Goal: Transaction & Acquisition: Purchase product/service

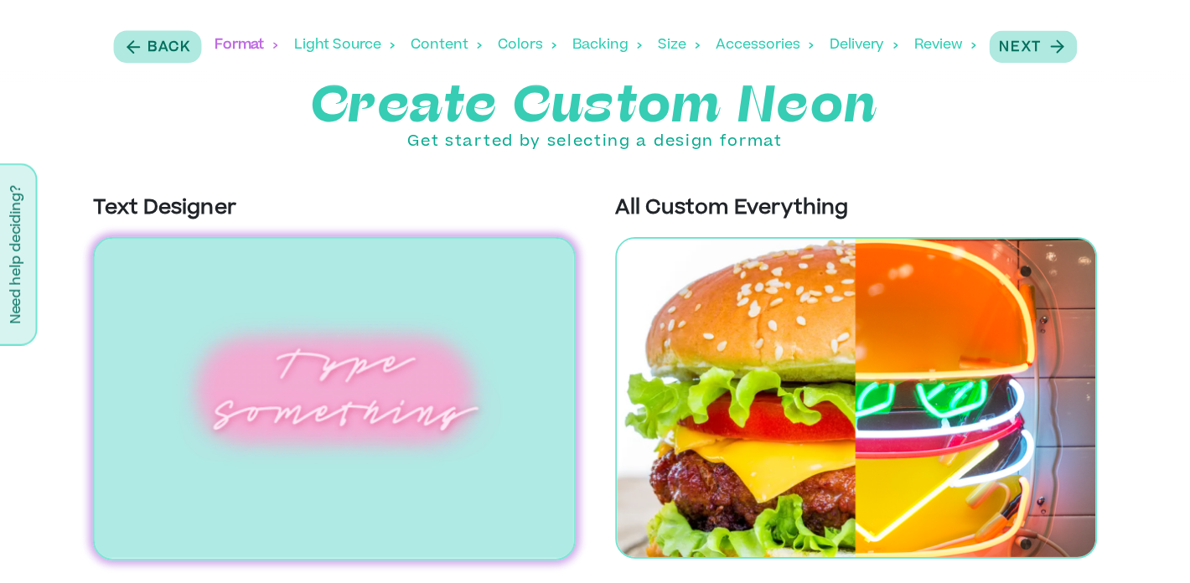
scroll to position [3, 0]
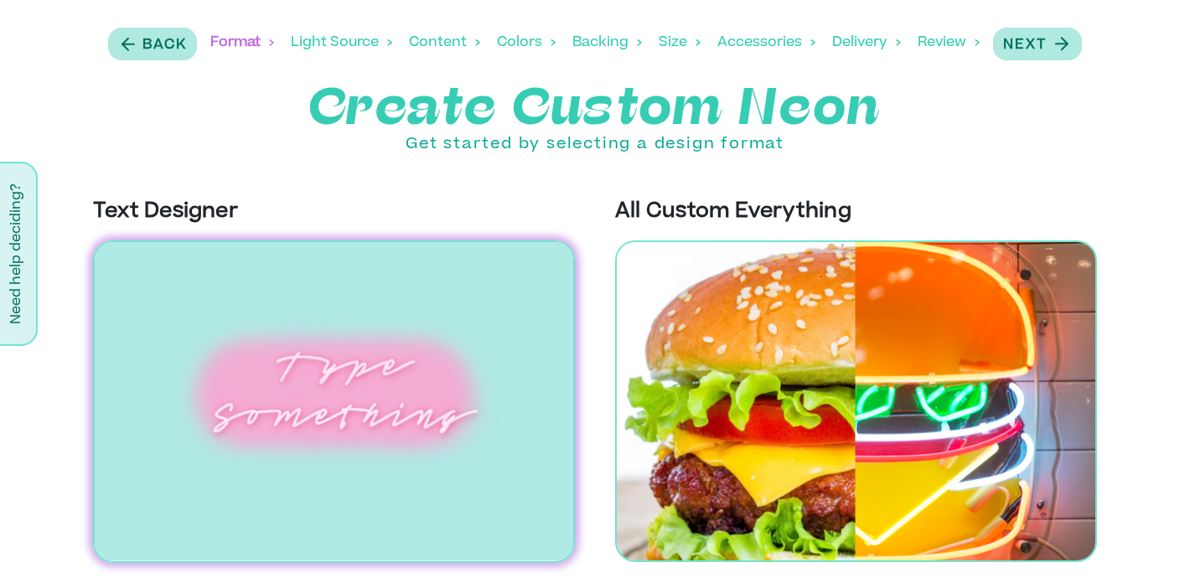
click at [338, 402] on img at bounding box center [334, 402] width 482 height 323
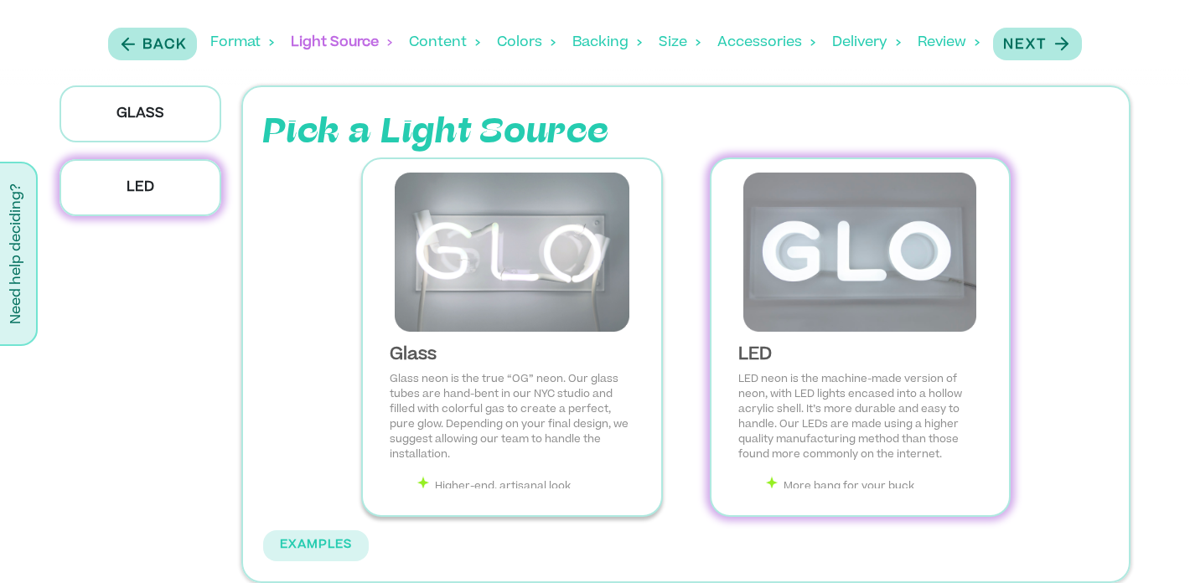
click at [481, 257] on img at bounding box center [512, 252] width 272 height 159
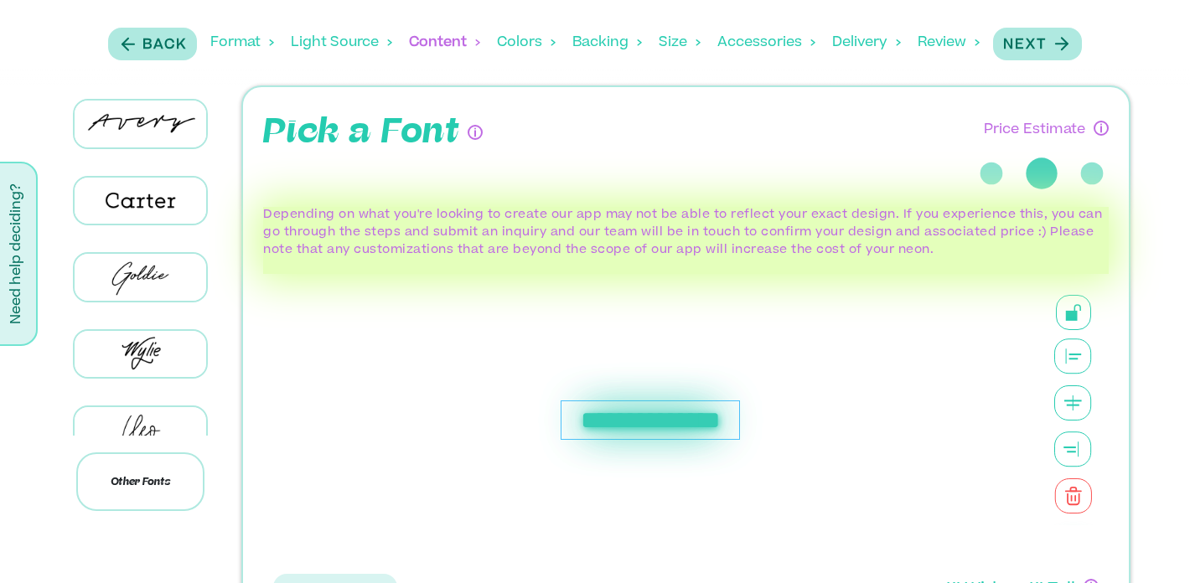
click at [602, 414] on div "**********" at bounding box center [650, 420] width 755 height 292
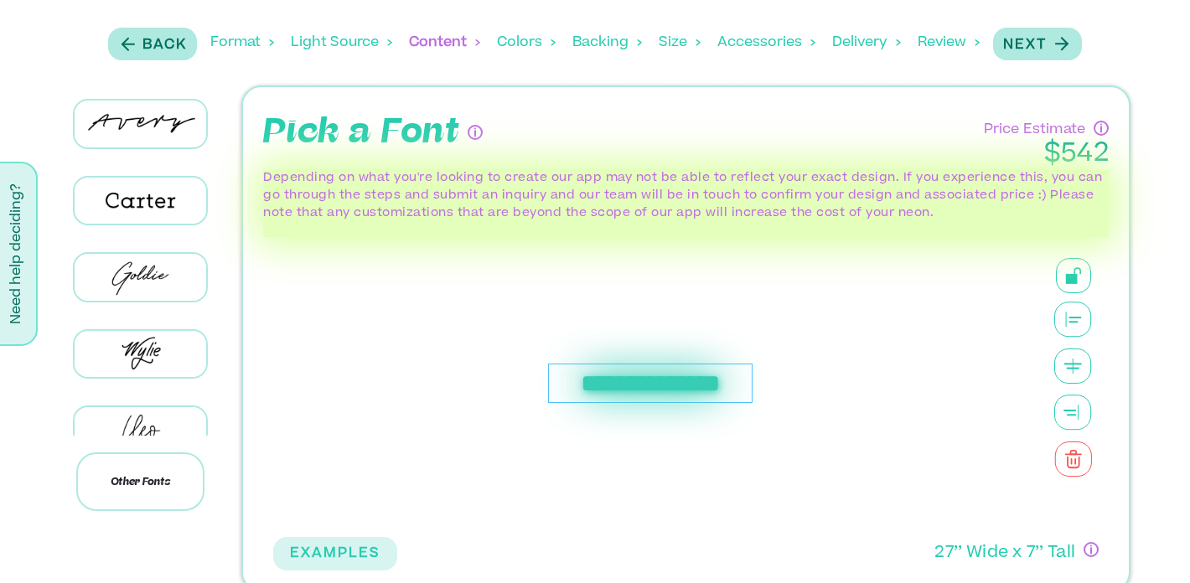
click at [605, 381] on div "**********" at bounding box center [650, 383] width 205 height 39
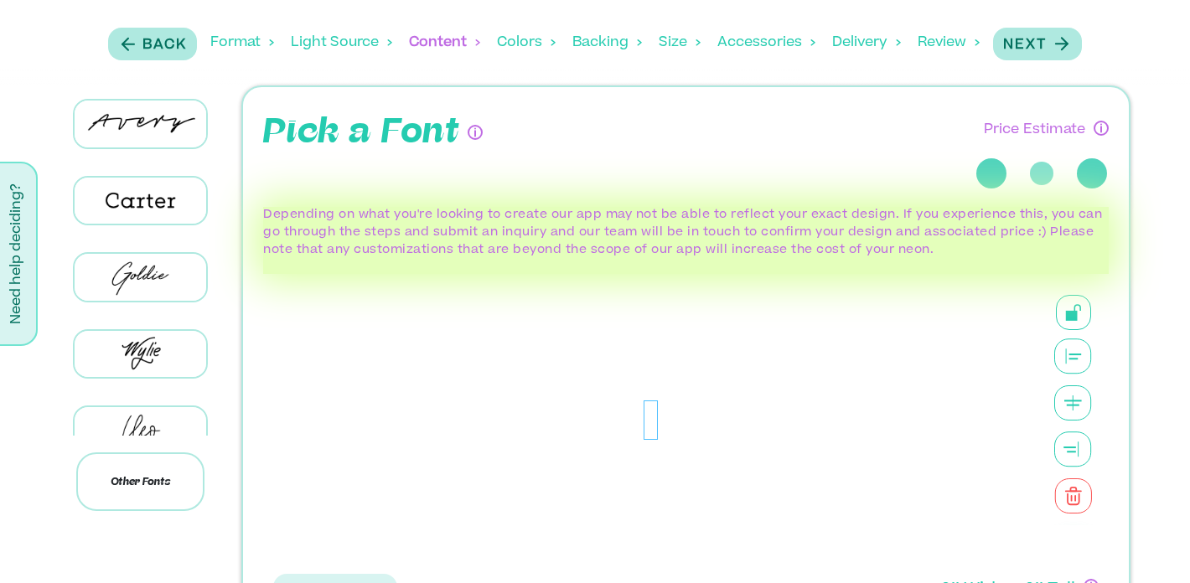
click at [605, 381] on div at bounding box center [650, 420] width 755 height 292
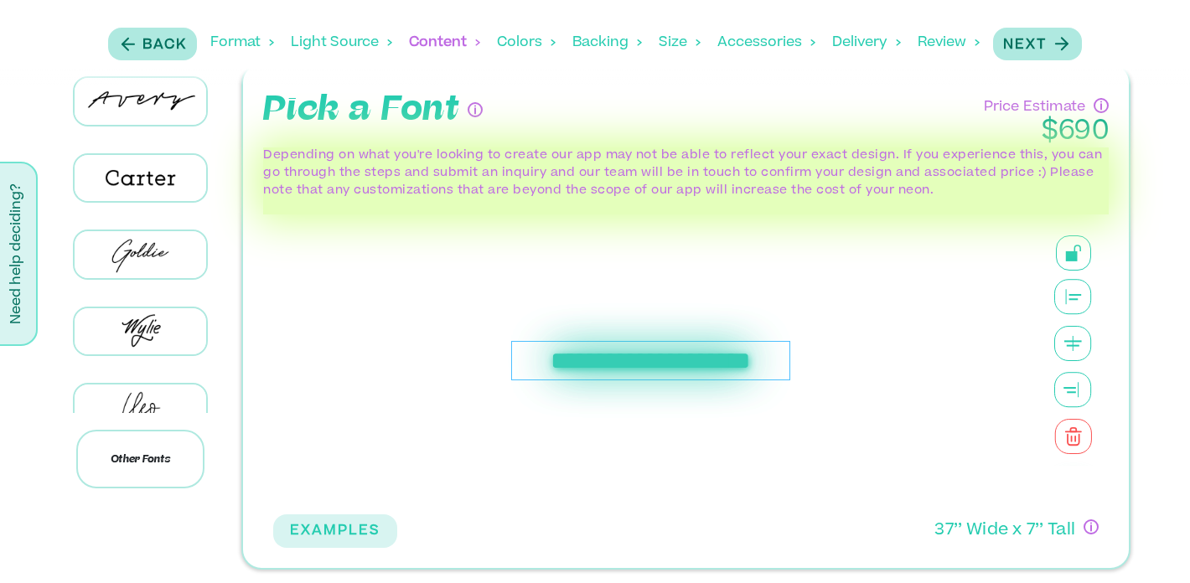
scroll to position [23, 0]
click at [1051, 57] on button "Next" at bounding box center [1037, 44] width 89 height 33
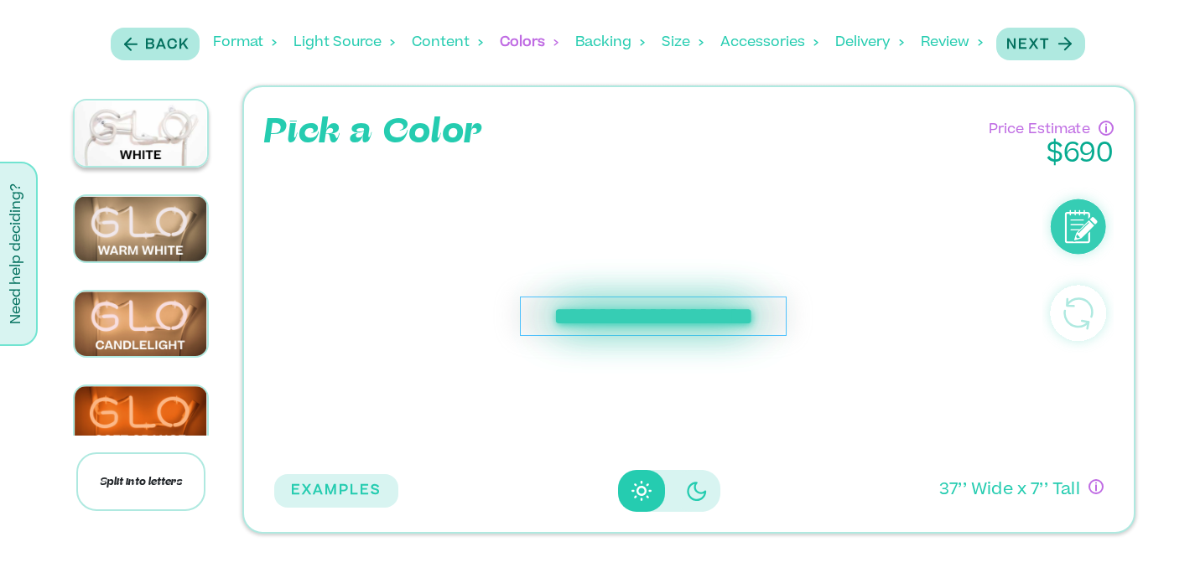
scroll to position [0, 0]
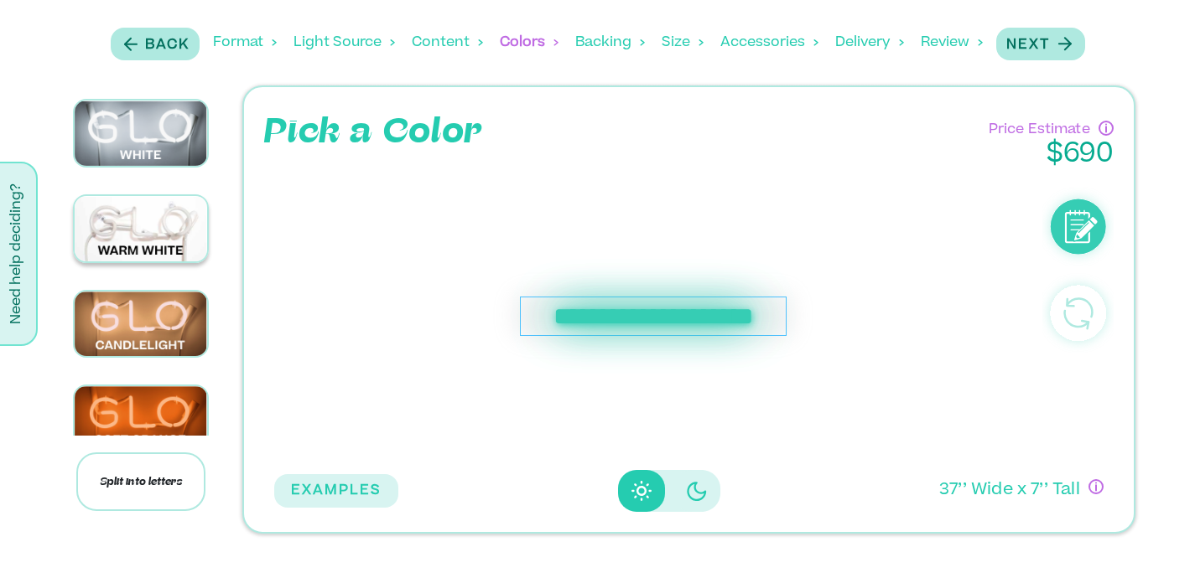
click at [149, 225] on img at bounding box center [141, 228] width 132 height 65
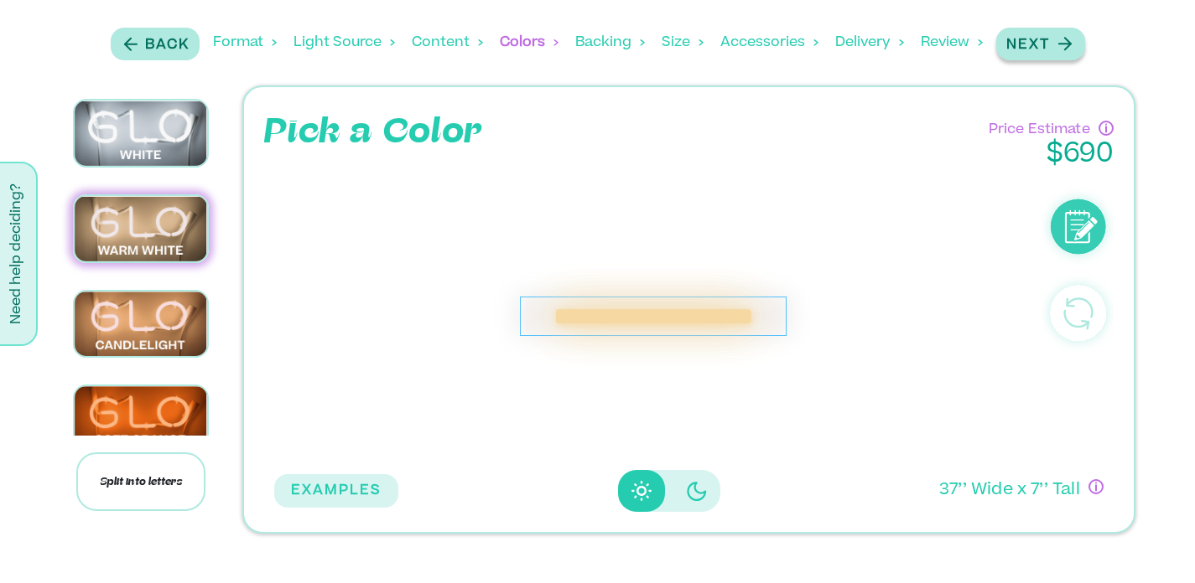
click at [1023, 42] on p "Next" at bounding box center [1028, 45] width 44 height 20
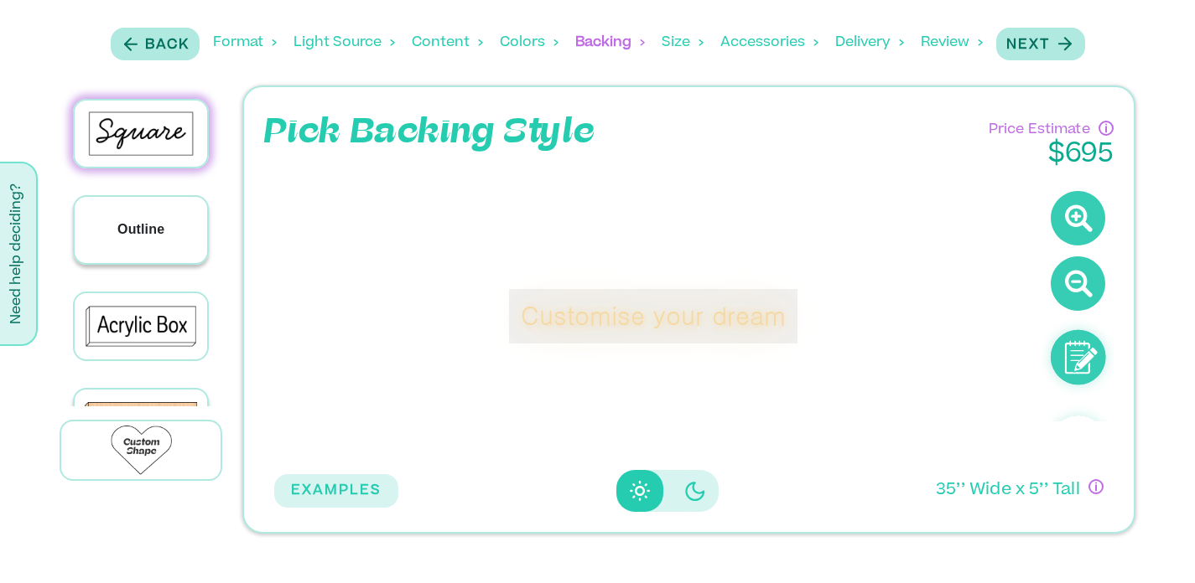
click at [180, 211] on div "Outline" at bounding box center [141, 230] width 132 height 66
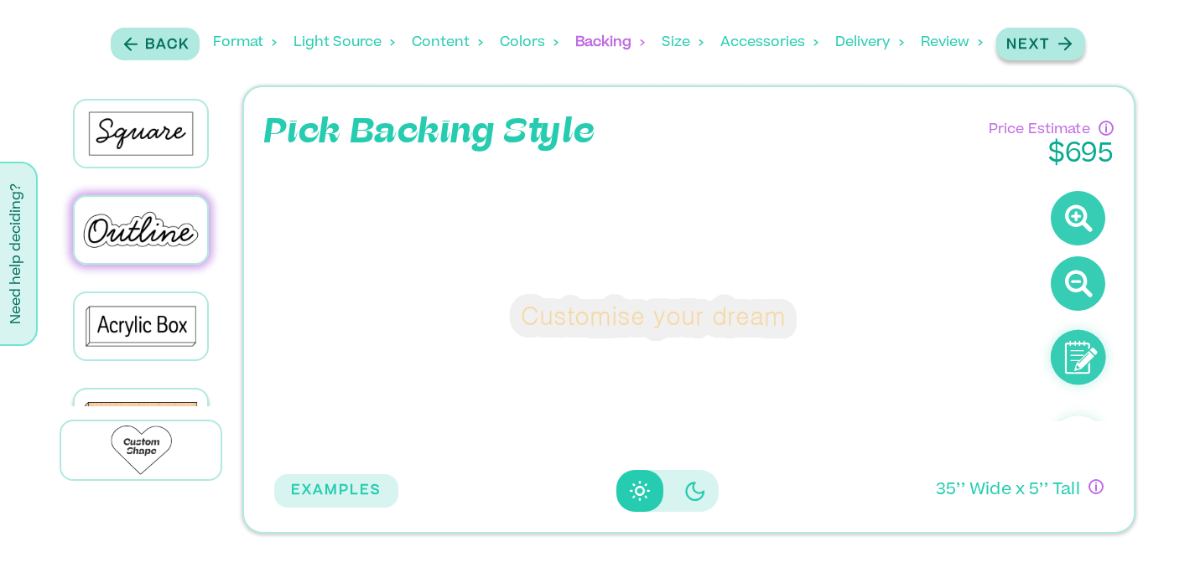
click at [1042, 45] on p "Next" at bounding box center [1028, 45] width 44 height 20
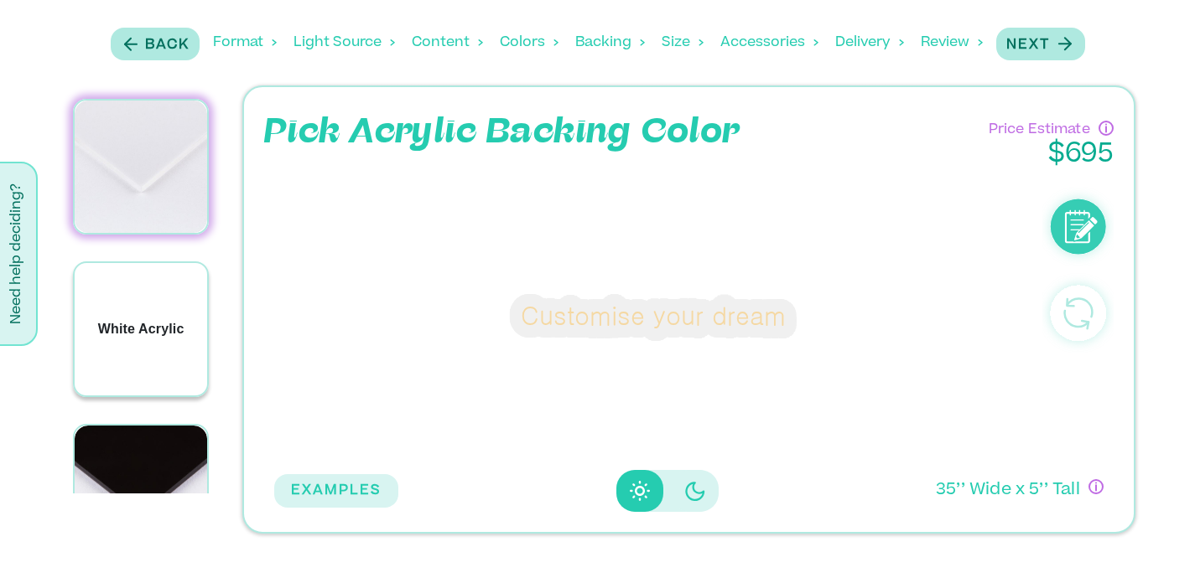
scroll to position [83, 0]
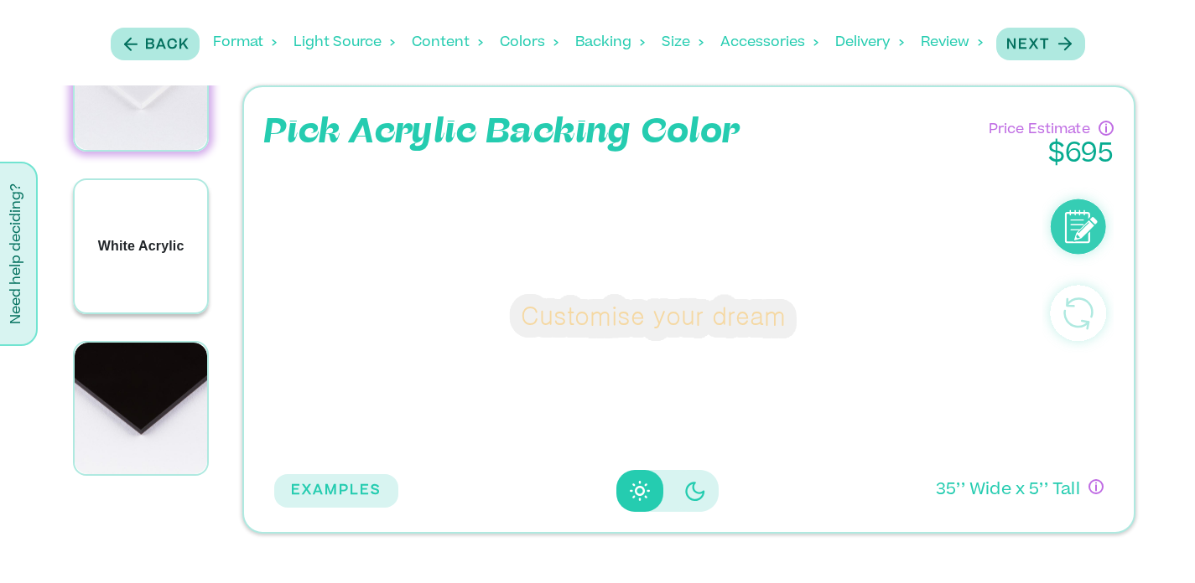
click at [166, 252] on div "White Acrylic" at bounding box center [141, 246] width 132 height 132
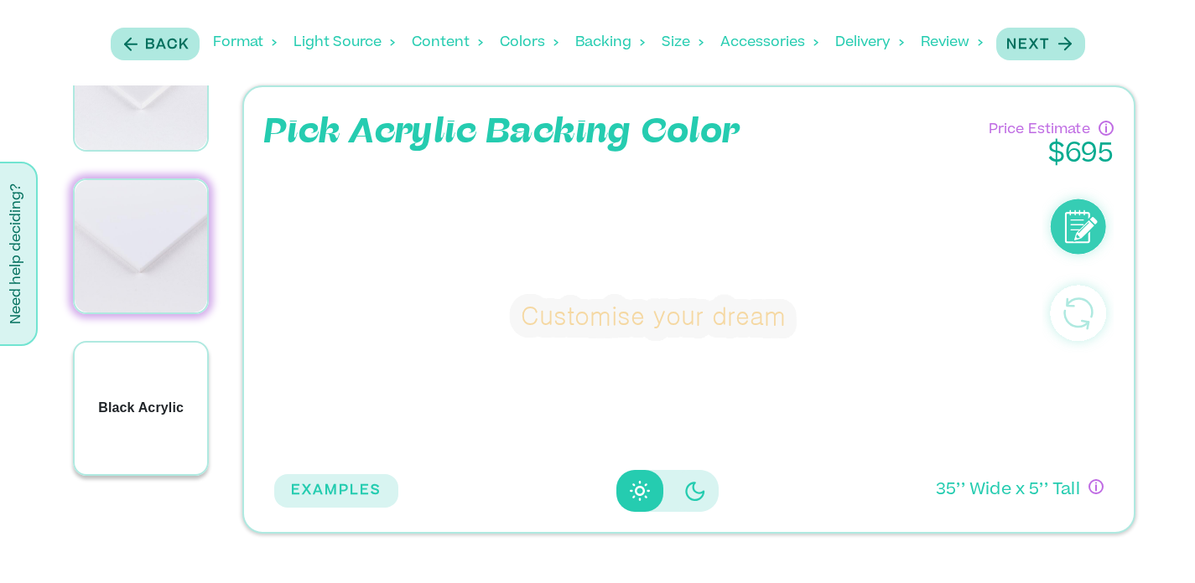
click at [162, 398] on p "Black Acrylic" at bounding box center [141, 408] width 86 height 20
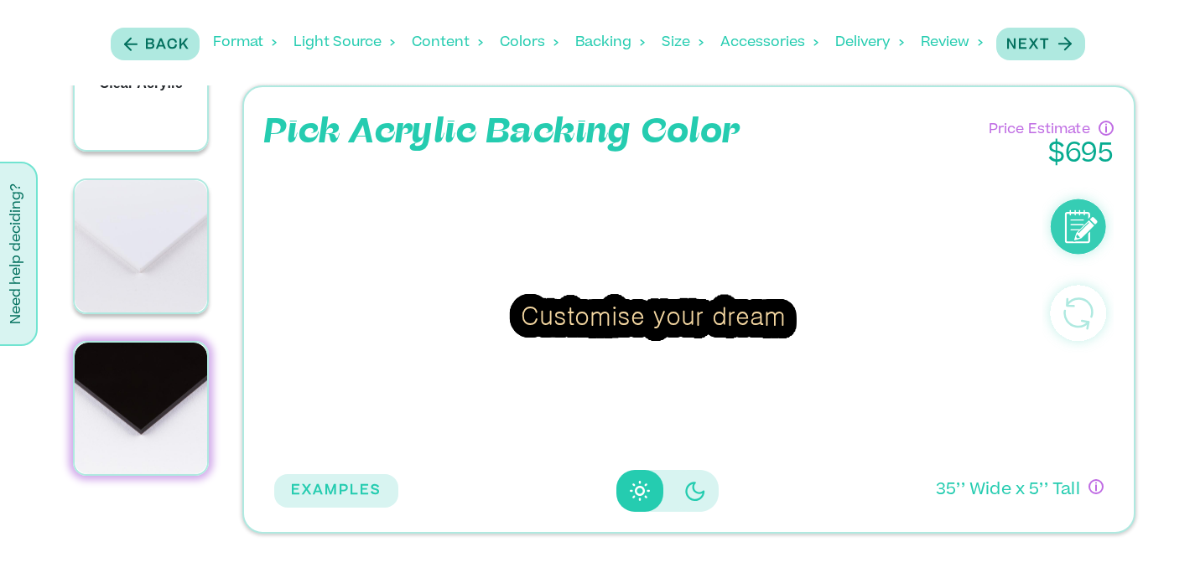
click at [156, 136] on div "Clear Acrylic" at bounding box center [141, 84] width 132 height 132
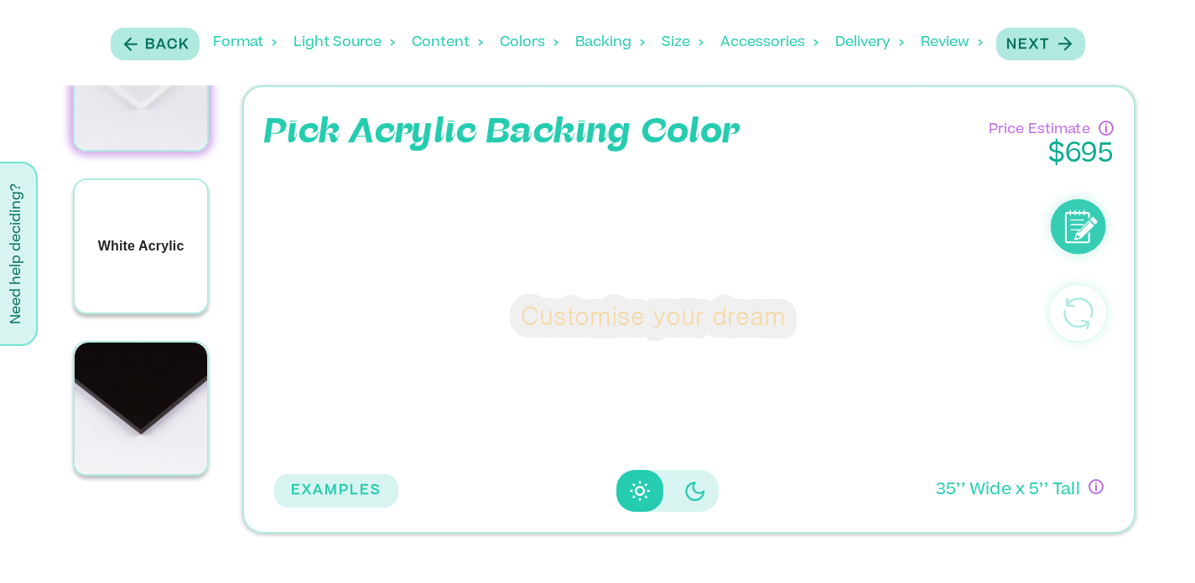
drag, startPoint x: 155, startPoint y: 185, endPoint x: 158, endPoint y: 258, distance: 73.0
click at [158, 258] on div "White Acrylic" at bounding box center [141, 246] width 132 height 132
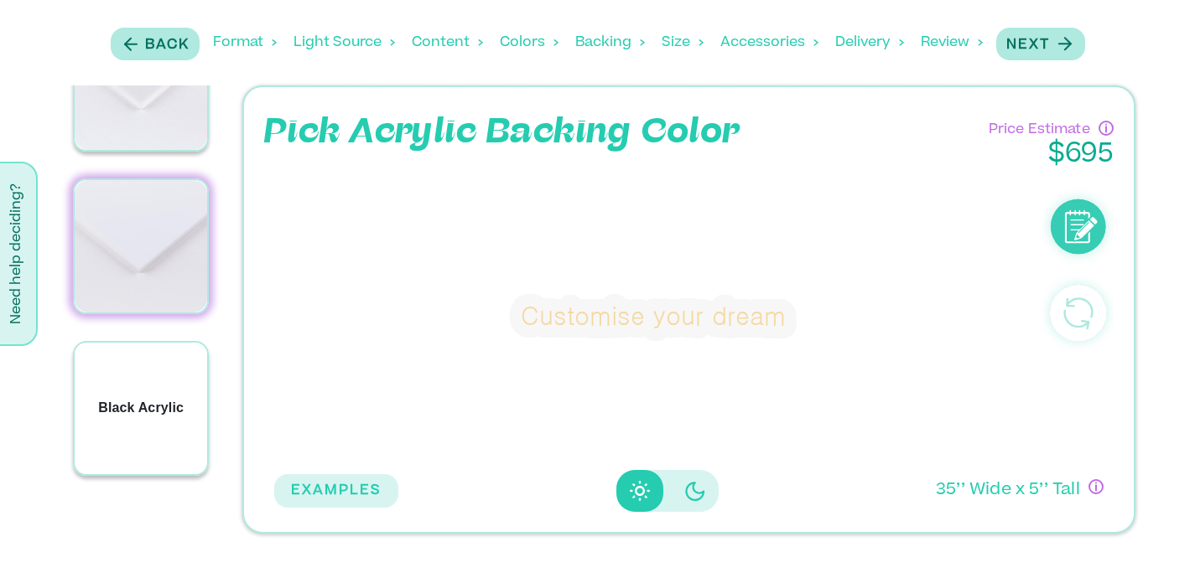
click at [164, 385] on div "Black Acrylic" at bounding box center [141, 409] width 132 height 132
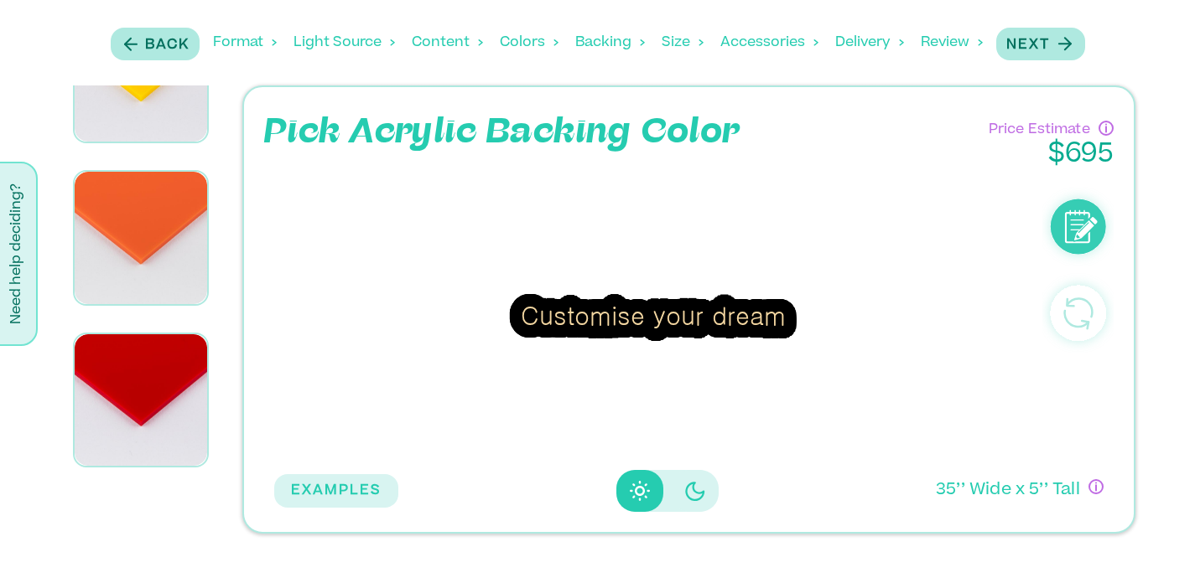
scroll to position [812, 0]
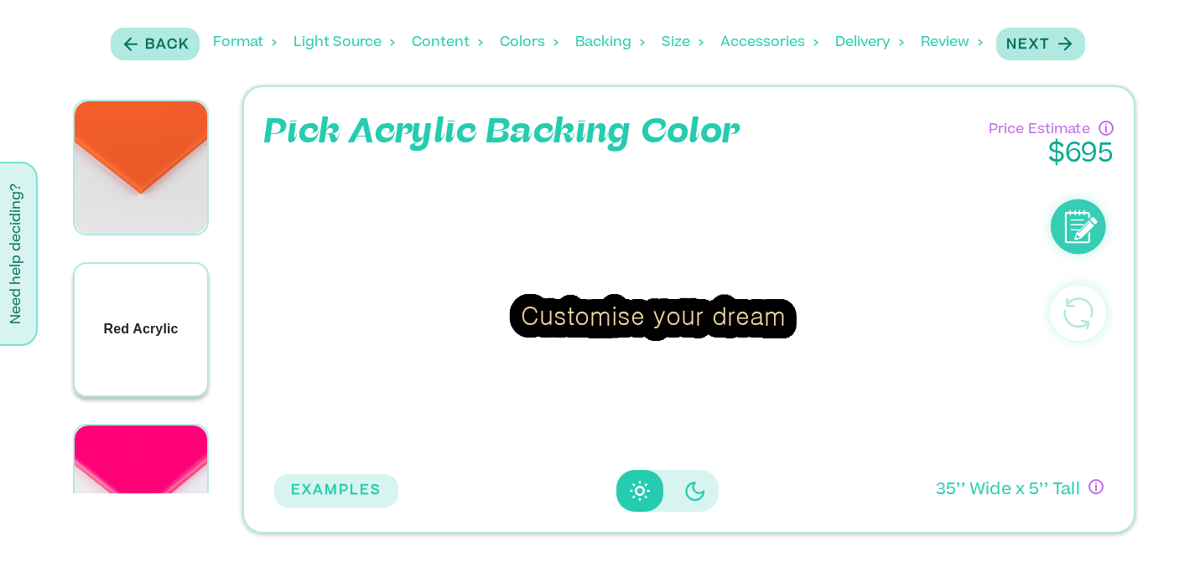
click at [174, 319] on p "Red Acrylic" at bounding box center [141, 329] width 75 height 20
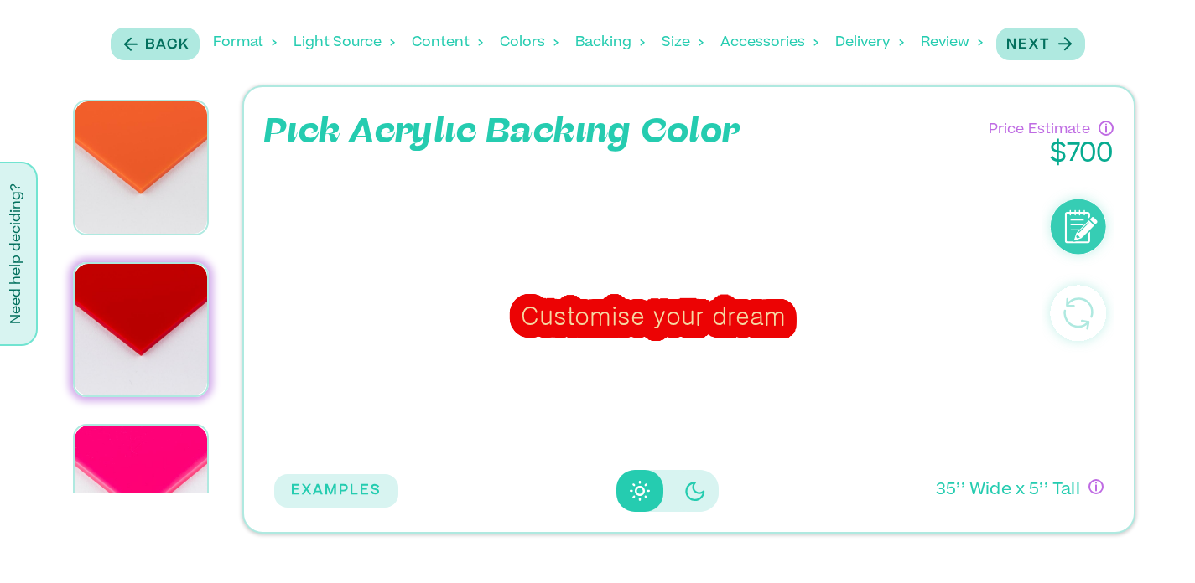
click at [293, 284] on div "Customise your dream" at bounding box center [653, 316] width 778 height 292
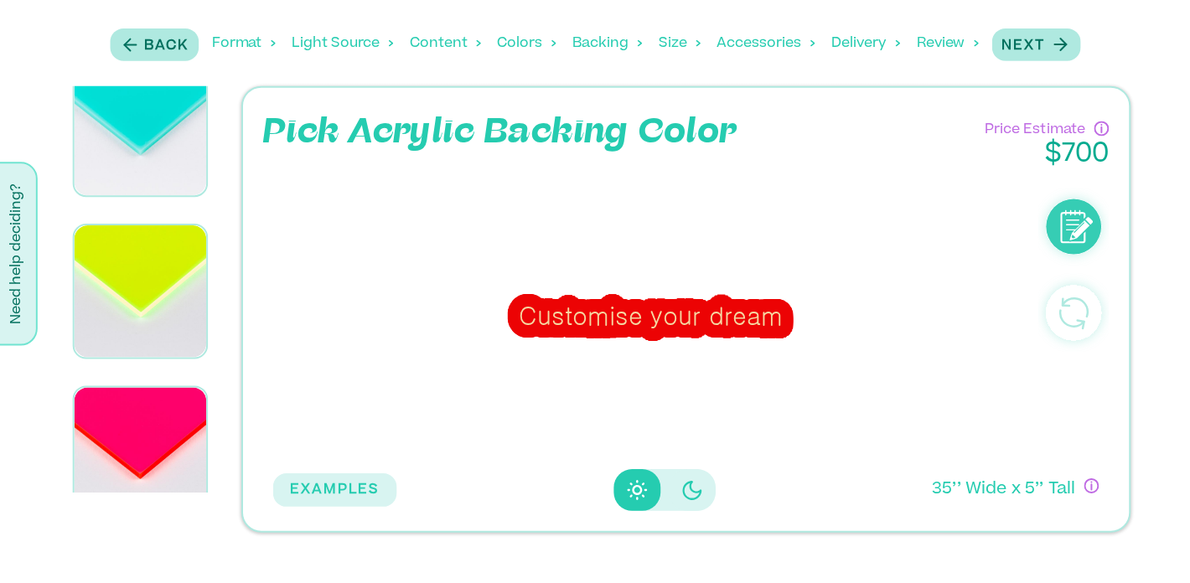
scroll to position [0, 0]
click at [1026, 46] on p "Next" at bounding box center [1028, 45] width 44 height 20
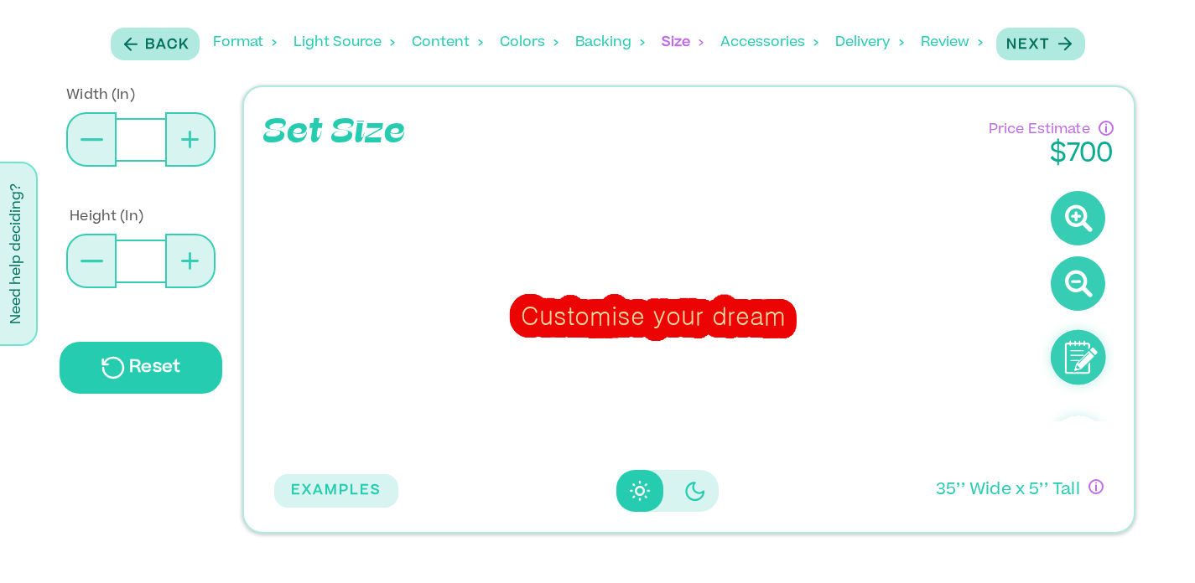
click at [191, 137] on icon at bounding box center [190, 140] width 3 height 18
type input "**"
type input "*"
click at [92, 134] on button at bounding box center [91, 139] width 50 height 54
type input "**"
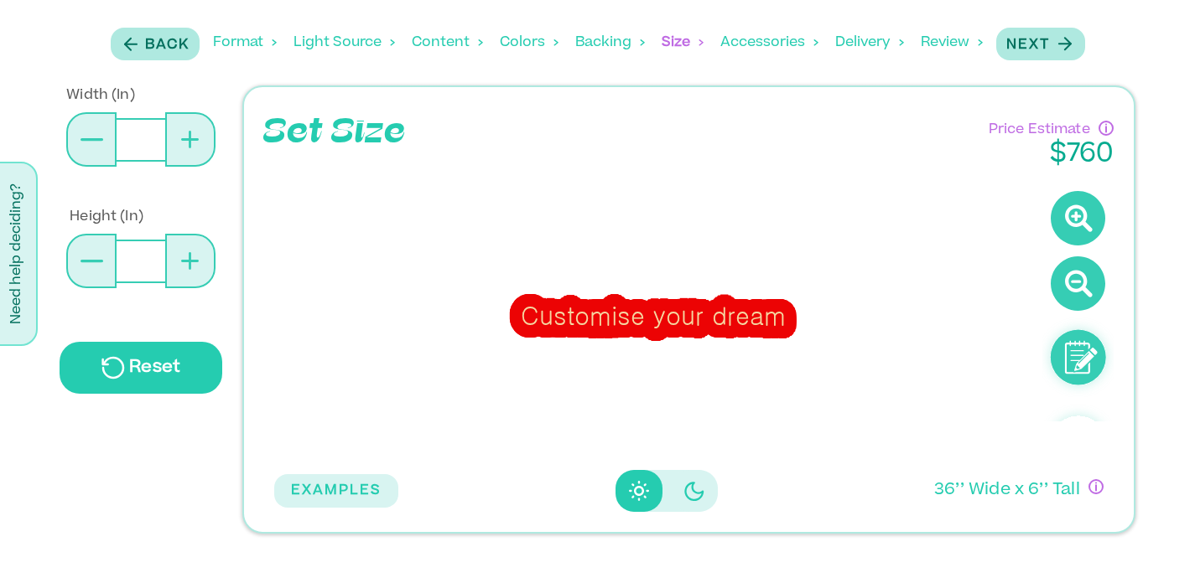
type input "*"
click at [1045, 34] on div "Next" at bounding box center [1040, 44] width 69 height 23
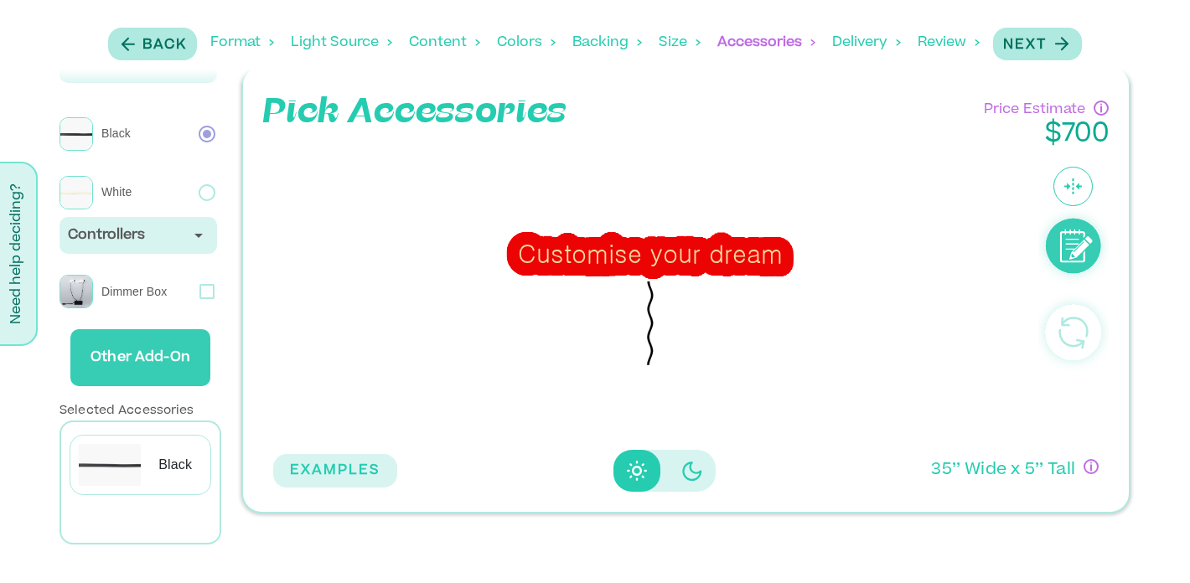
scroll to position [20, 0]
click at [177, 456] on p "Black" at bounding box center [175, 465] width 34 height 20
click at [1024, 42] on p "Next" at bounding box center [1026, 45] width 44 height 20
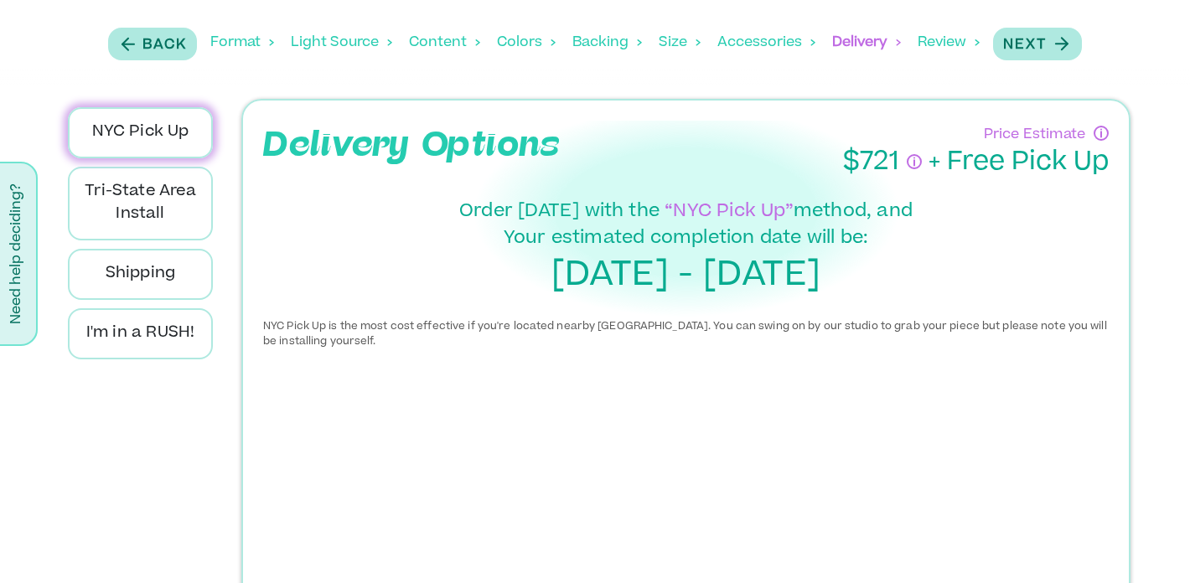
scroll to position [0, 0]
click at [161, 335] on p "I'm in a RUSH!" at bounding box center [140, 334] width 117 height 23
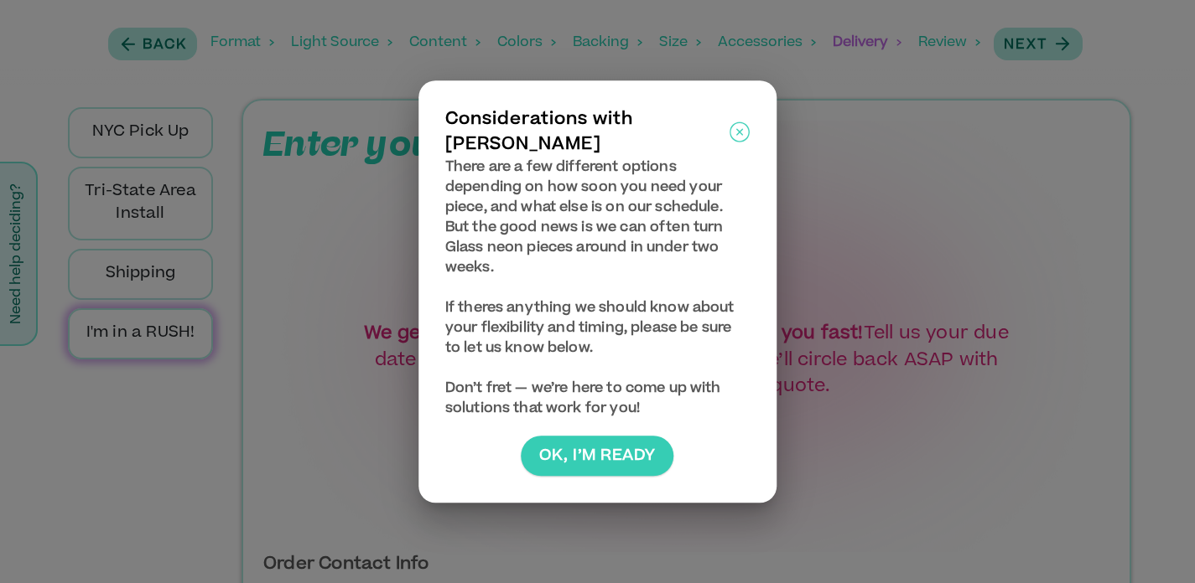
click at [560, 438] on button "Ok, I’m ready" at bounding box center [597, 456] width 153 height 40
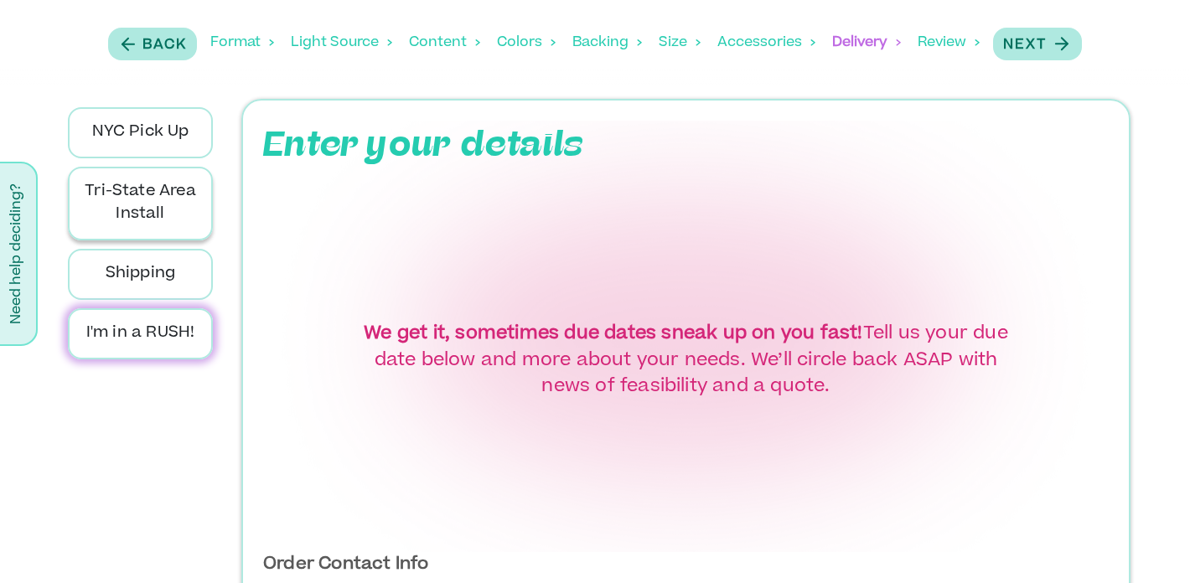
click at [163, 213] on p "Tri-State Area Install" at bounding box center [140, 203] width 117 height 45
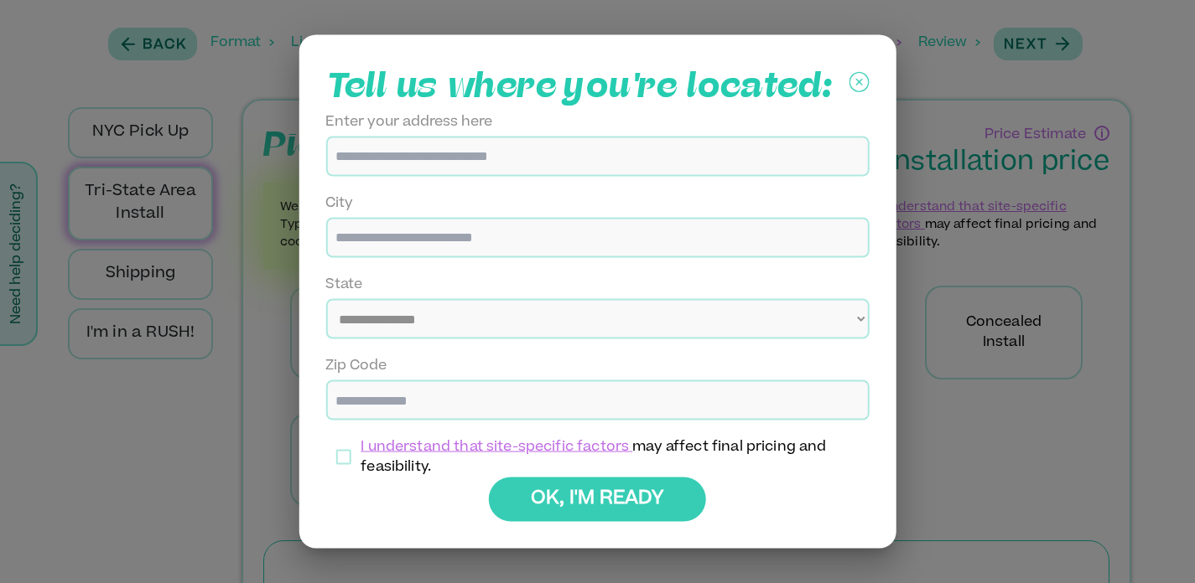
click at [168, 151] on div at bounding box center [597, 291] width 1195 height 583
click at [592, 515] on button "OK, I'M READY" at bounding box center [597, 500] width 217 height 44
click at [856, 62] on icon at bounding box center [859, 83] width 20 height 42
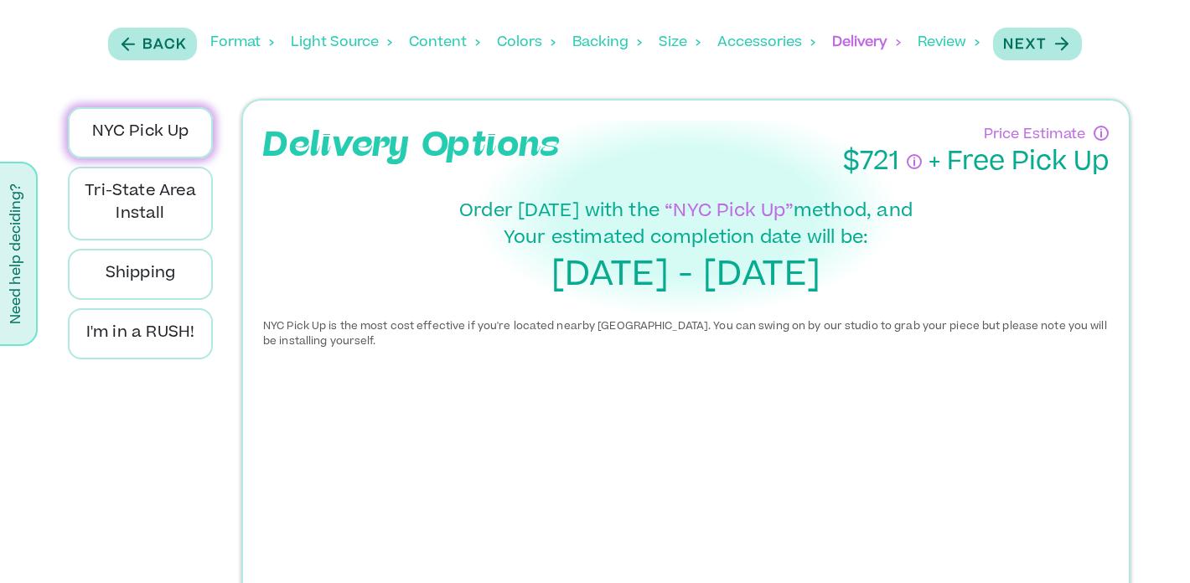
click at [169, 127] on p "NYC Pick Up" at bounding box center [140, 133] width 117 height 23
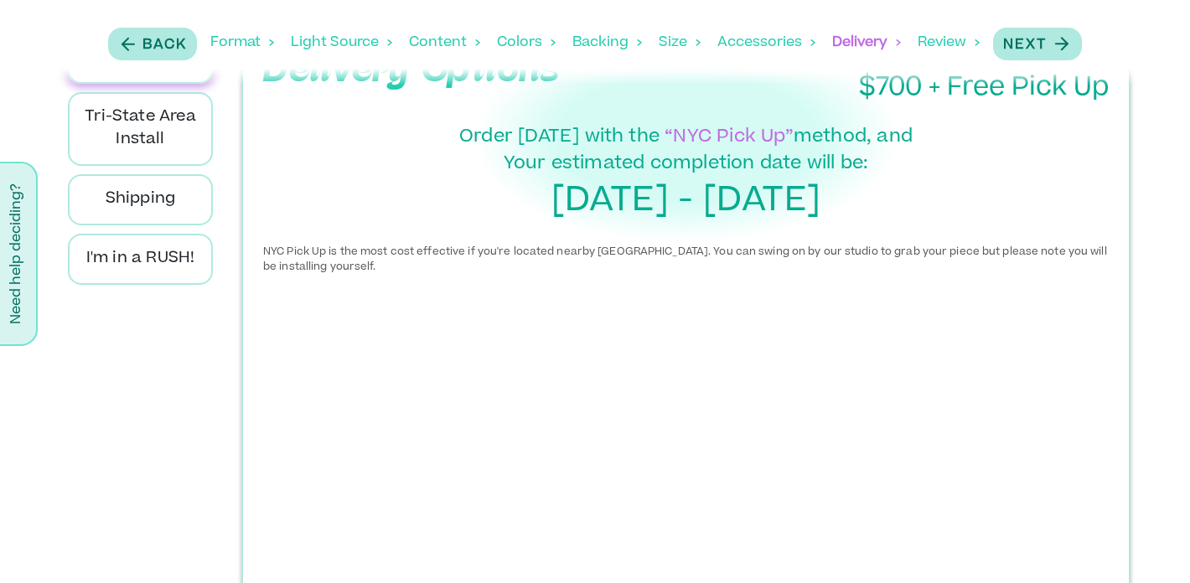
scroll to position [123, 0]
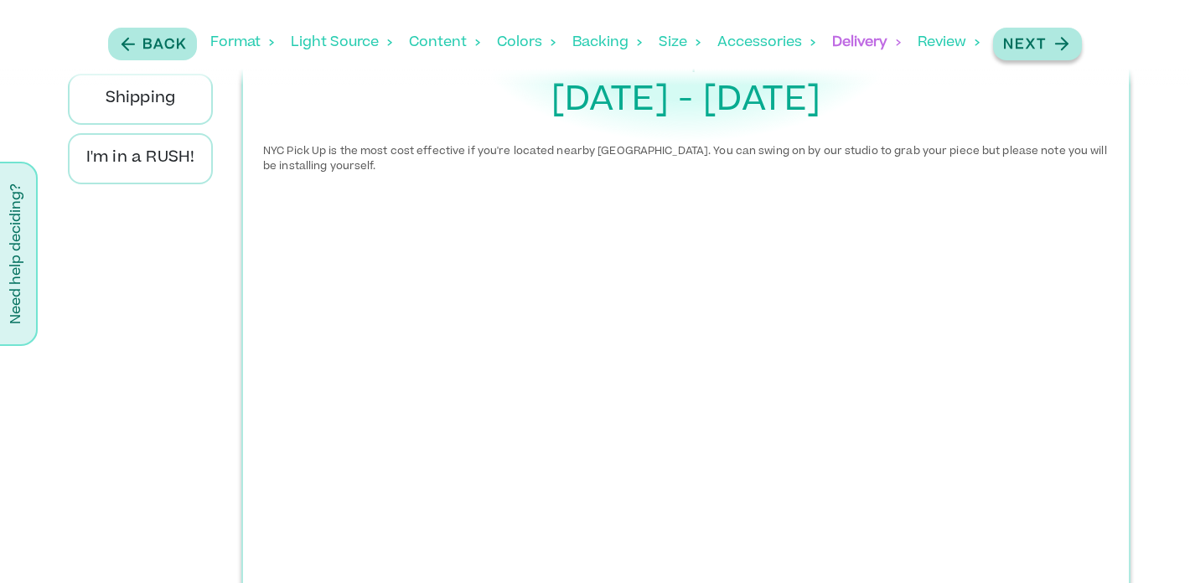
click at [1047, 39] on p "Next" at bounding box center [1026, 45] width 44 height 20
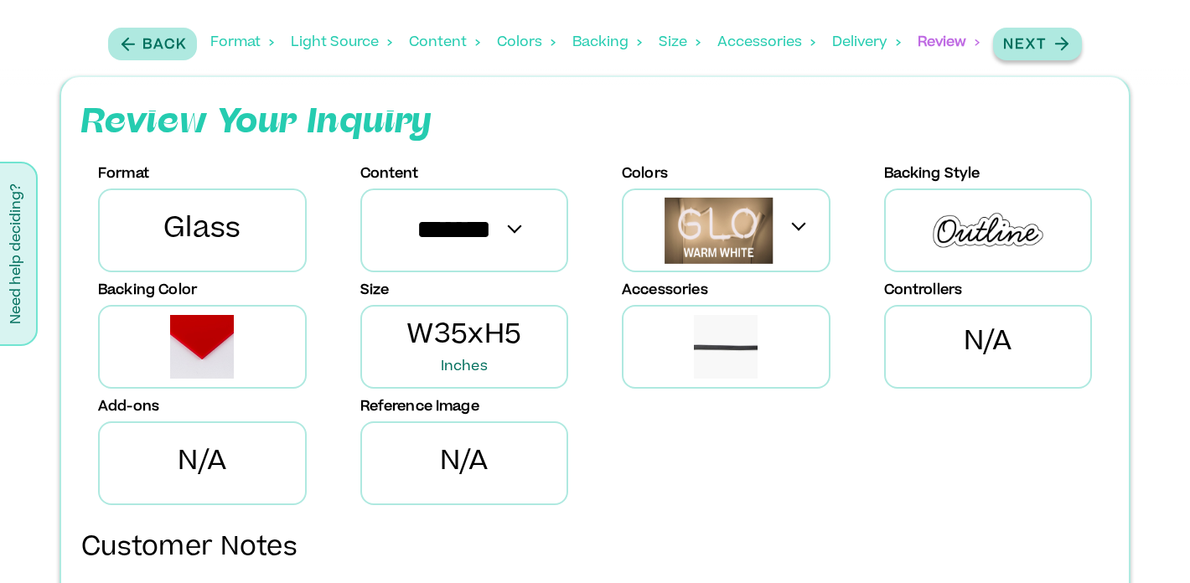
scroll to position [0, 0]
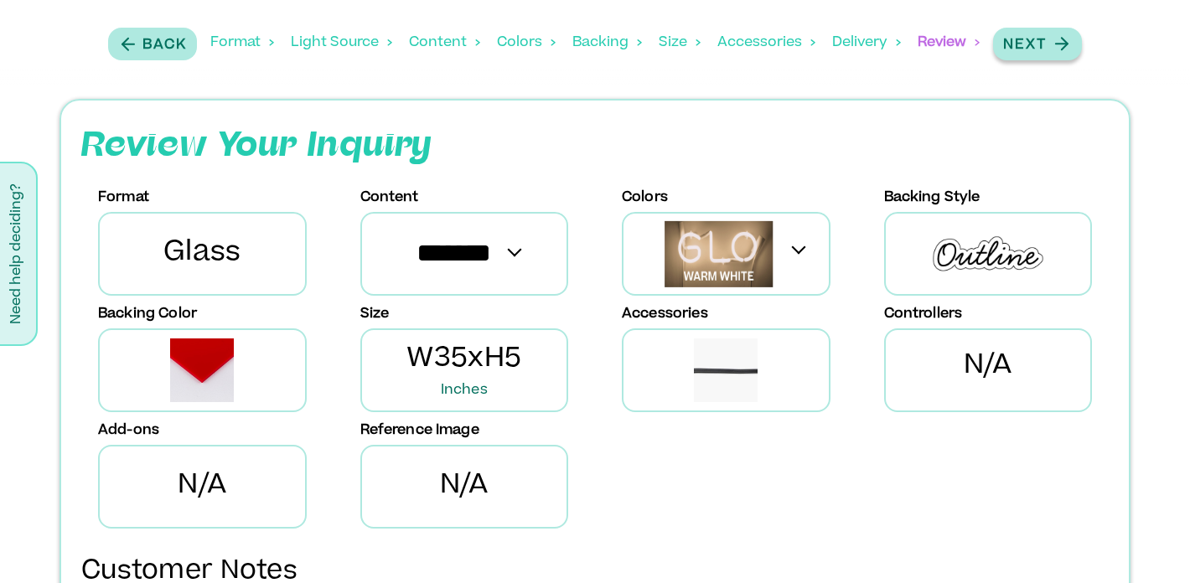
click at [1055, 43] on icon "button" at bounding box center [1061, 44] width 21 height 21
click at [1027, 45] on p "Next" at bounding box center [1026, 45] width 44 height 20
click at [1021, 44] on p "Next" at bounding box center [1026, 45] width 44 height 20
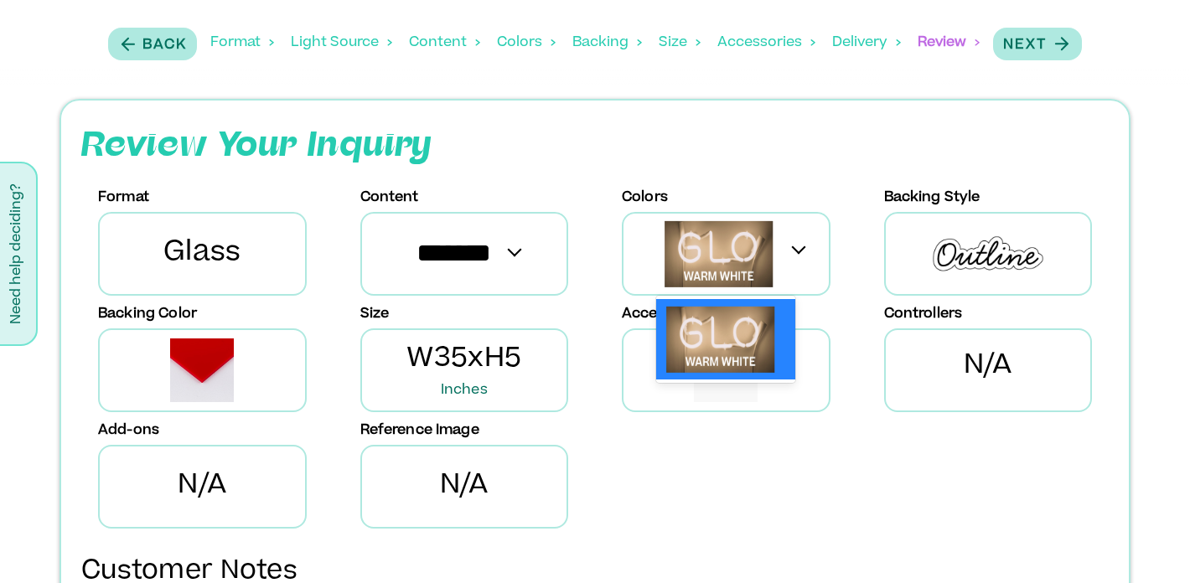
click at [666, 241] on img at bounding box center [719, 253] width 109 height 67
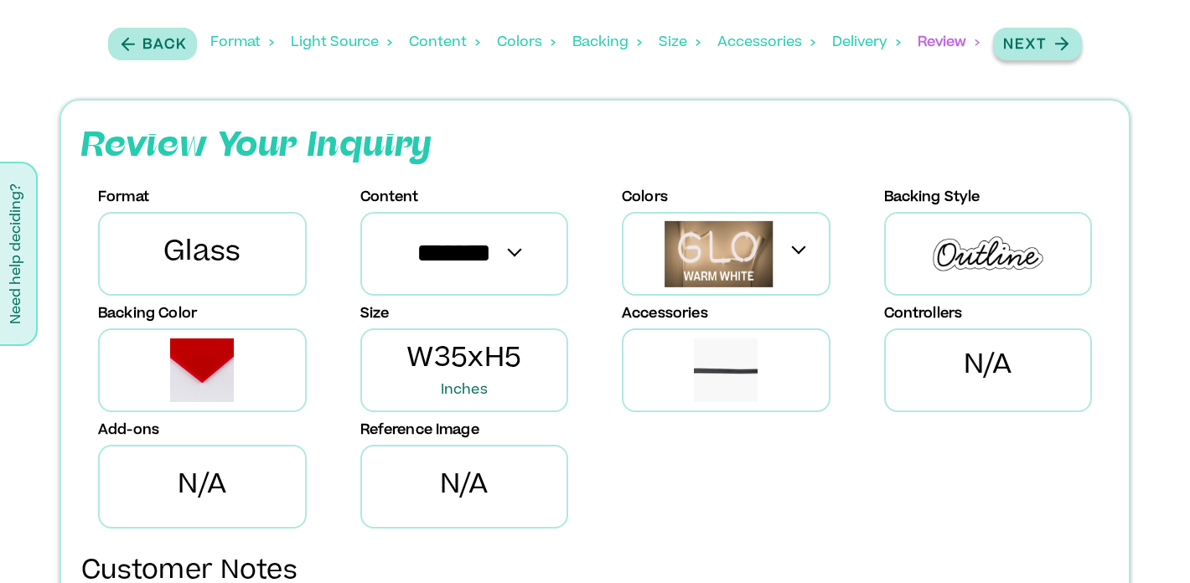
click at [1031, 47] on p "Next" at bounding box center [1026, 45] width 44 height 20
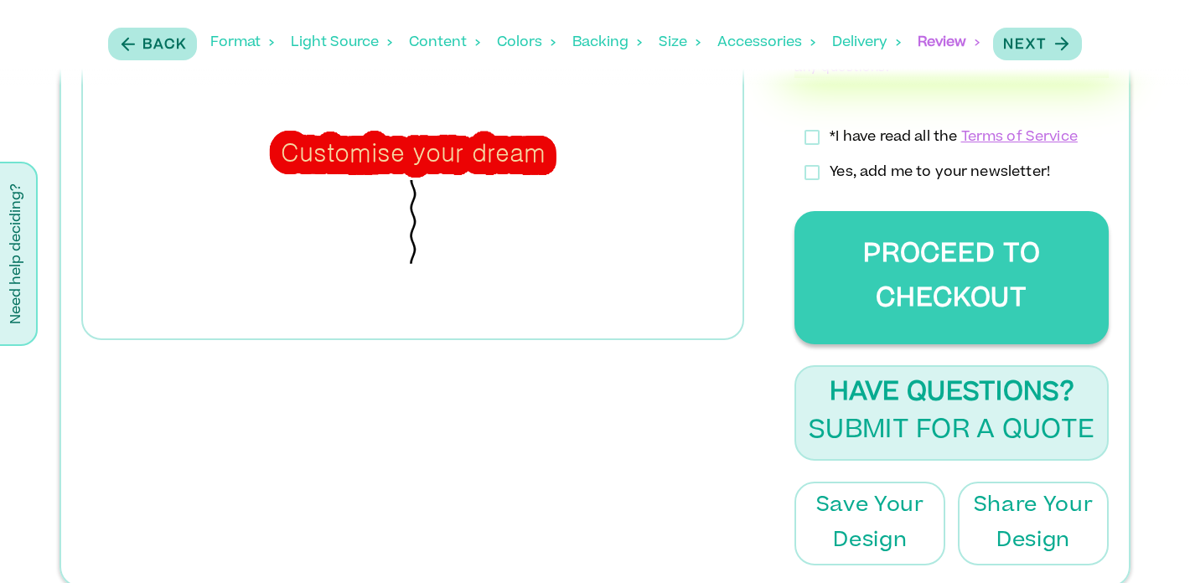
scroll to position [831, 0]
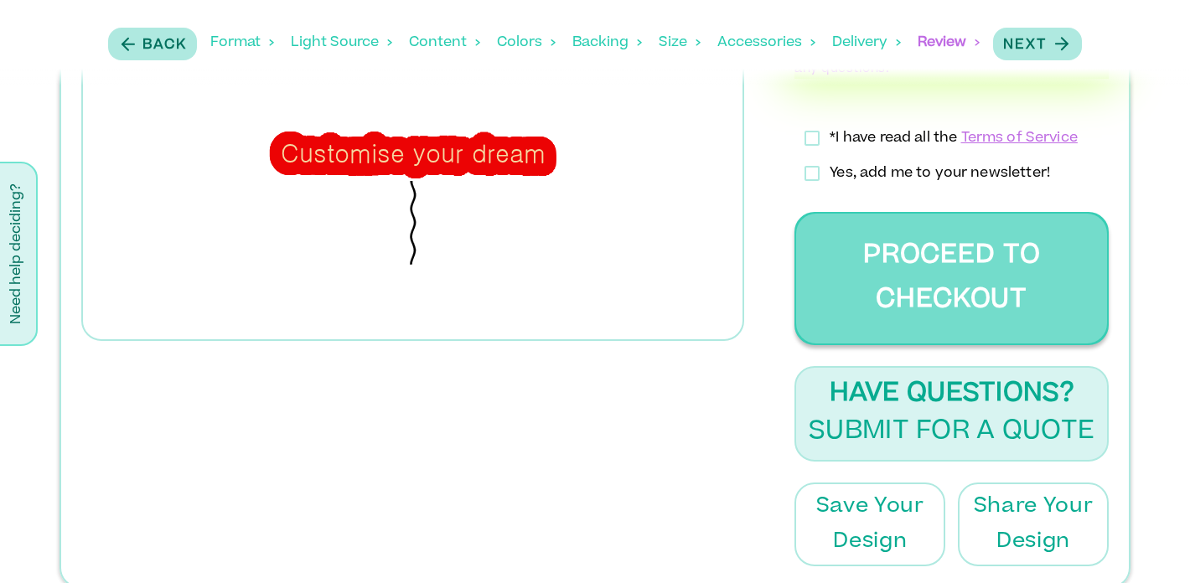
click at [868, 276] on button "Proceed to Checkout" at bounding box center [952, 278] width 314 height 133
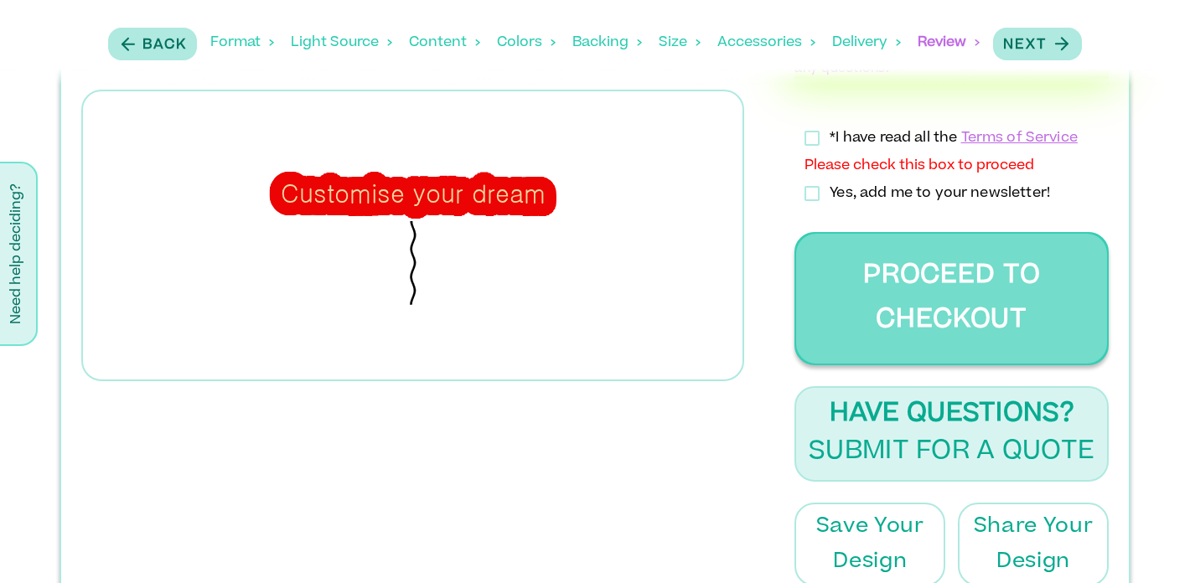
click at [912, 285] on button "Proceed to Checkout" at bounding box center [952, 298] width 314 height 133
click at [844, 287] on button "Proceed to Checkout" at bounding box center [952, 298] width 314 height 133
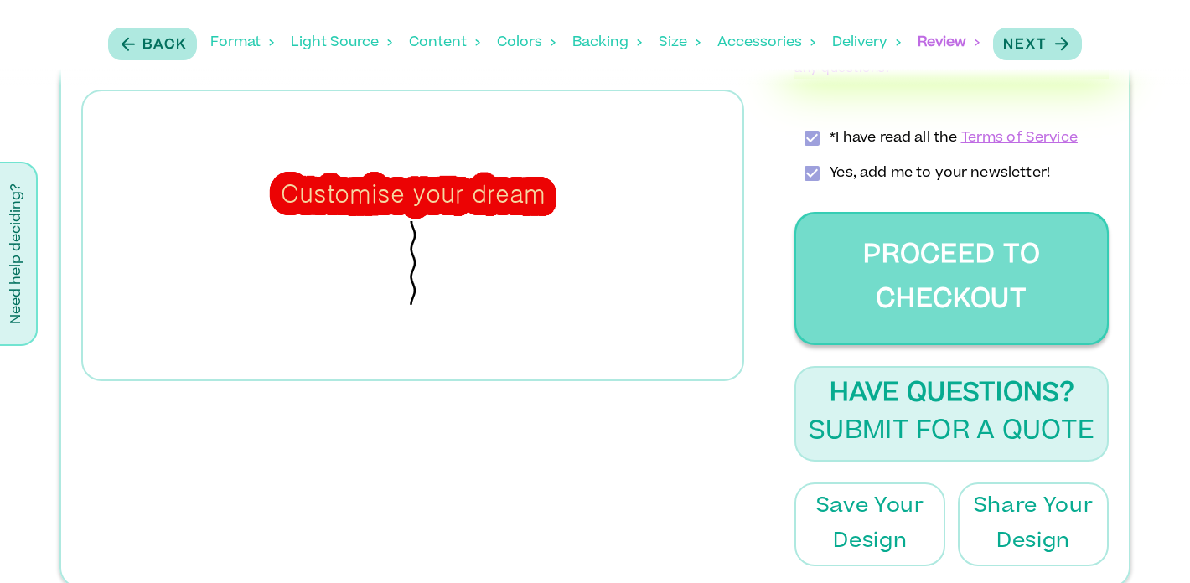
click at [955, 266] on button "Proceed to Checkout" at bounding box center [952, 278] width 314 height 133
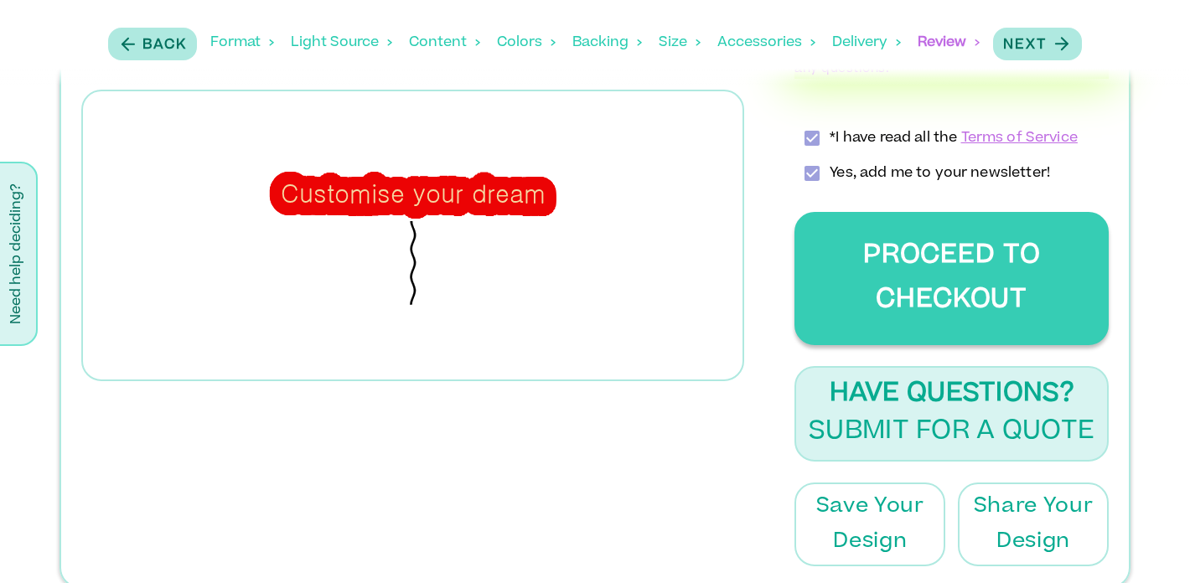
click at [918, 285] on button "Proceed to Checkout" at bounding box center [952, 278] width 314 height 133
click at [1037, 43] on p "Next" at bounding box center [1026, 45] width 44 height 20
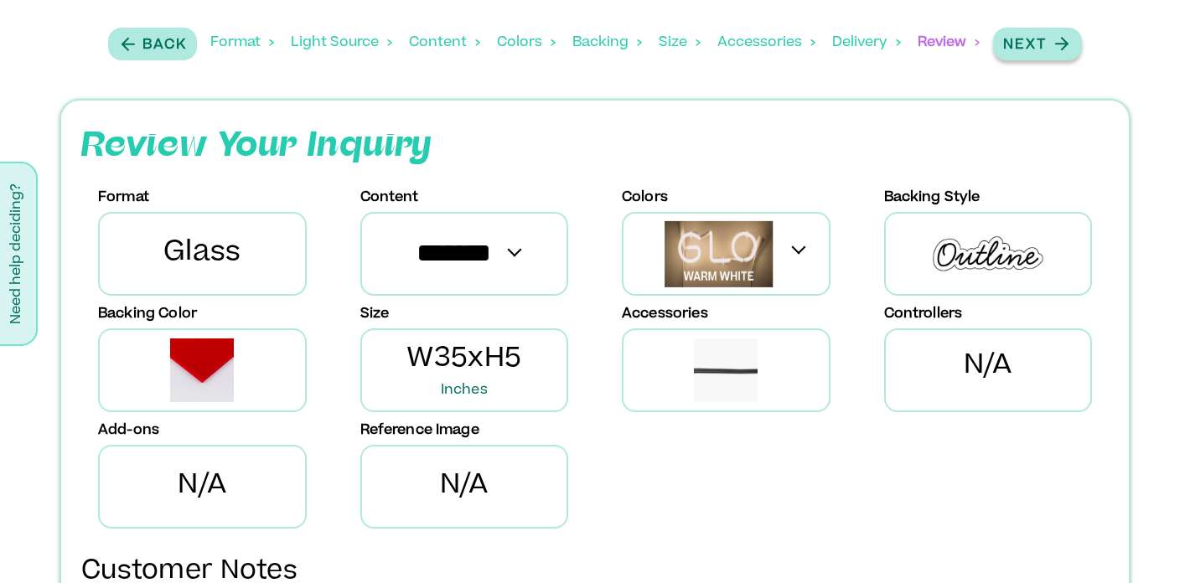
click at [1046, 44] on p "Next" at bounding box center [1026, 45] width 44 height 20
click at [1043, 54] on p "Next" at bounding box center [1026, 45] width 44 height 20
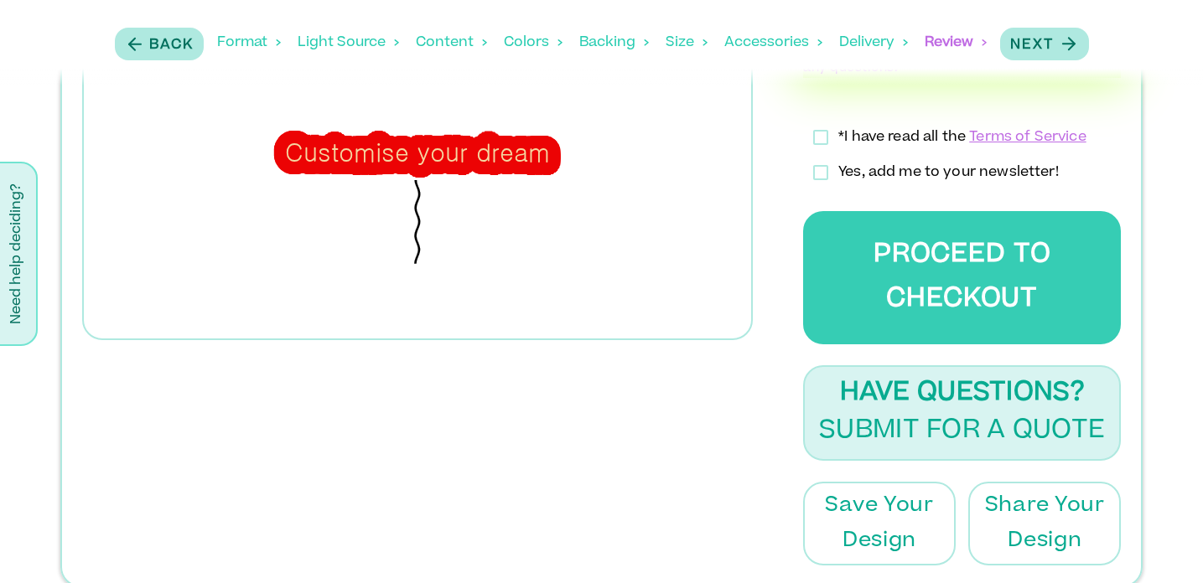
scroll to position [831, 0]
